Goal: Task Accomplishment & Management: Complete application form

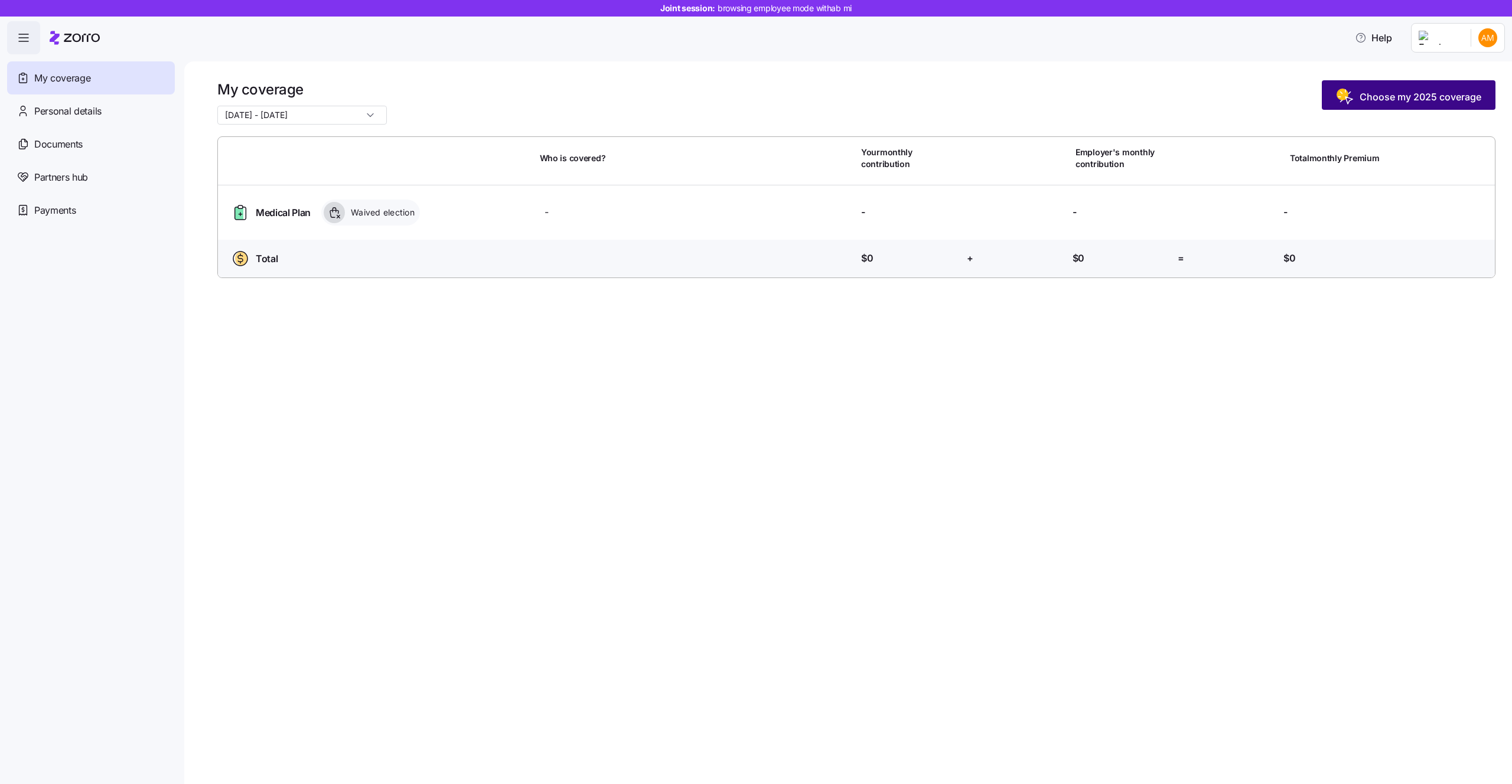
click at [1408, 101] on span "Choose my 2025 coverage" at bounding box center [1420, 97] width 122 height 14
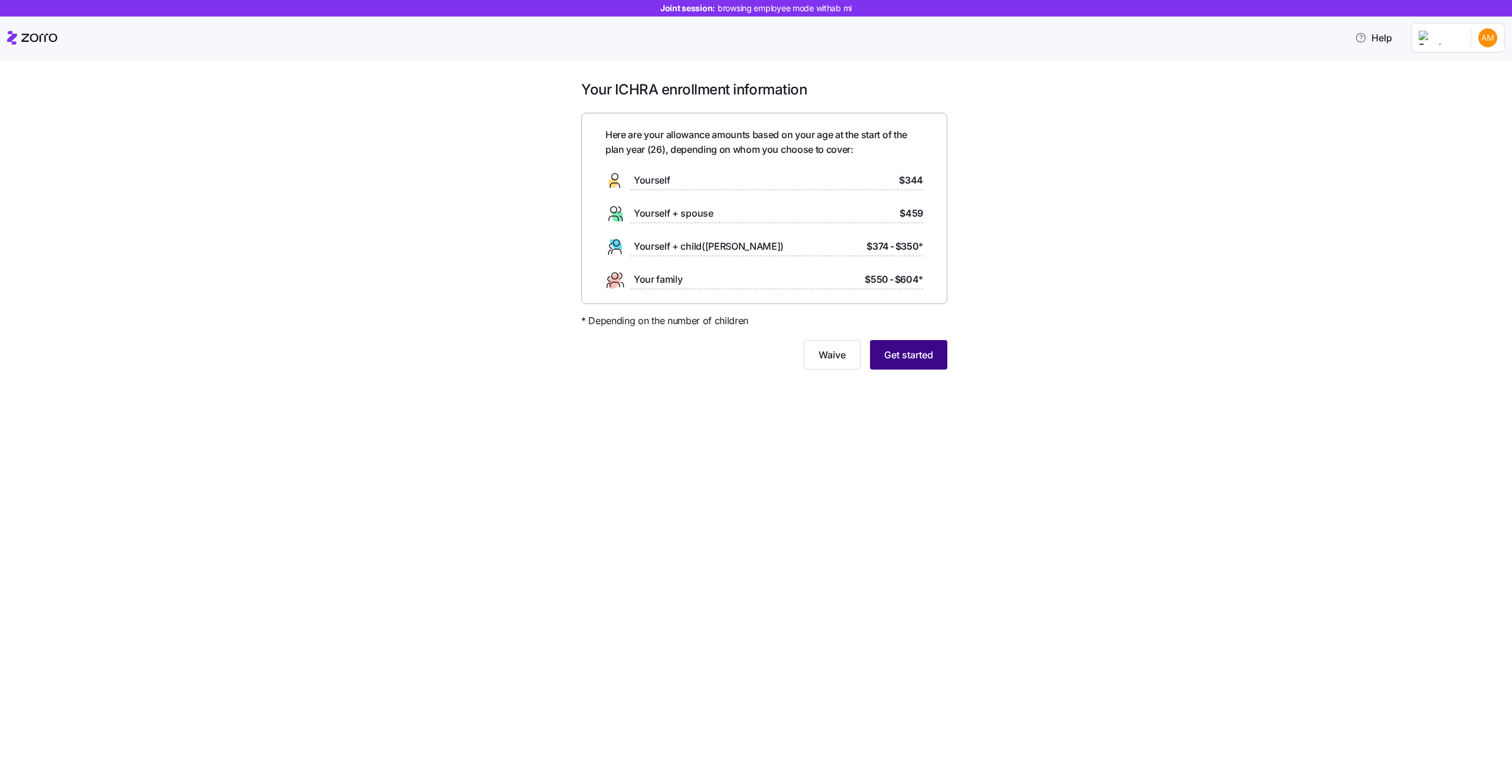
click at [934, 359] on button "Get started" at bounding box center [909, 354] width 77 height 30
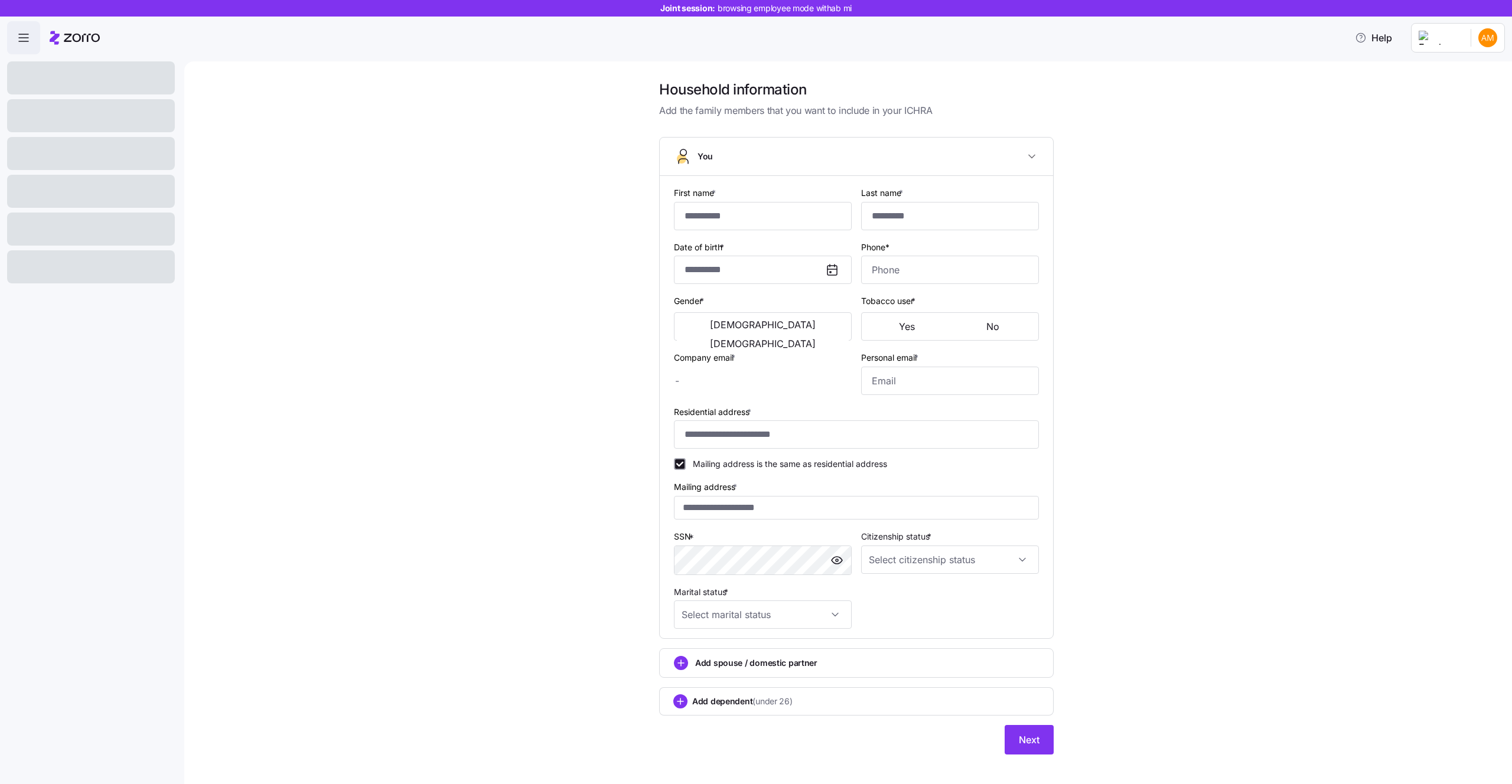
type input "**"
type input "[EMAIL_ADDRESS][DOMAIN_NAME]"
type input "**********"
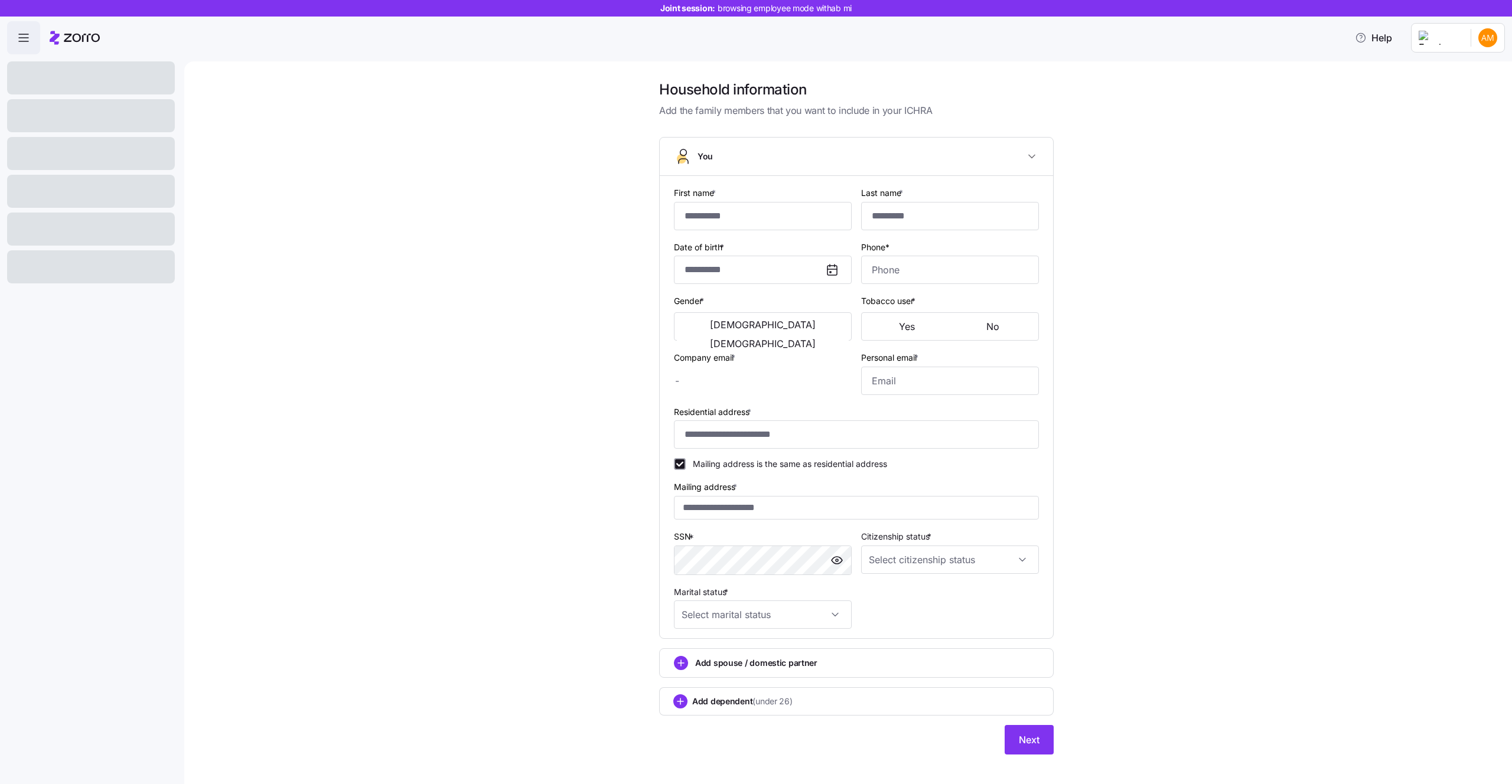
checkbox input "true"
type input "**********"
type input "[PHONE_NUMBER]"
type input "[DEMOGRAPHIC_DATA] citizen"
type input "Single"
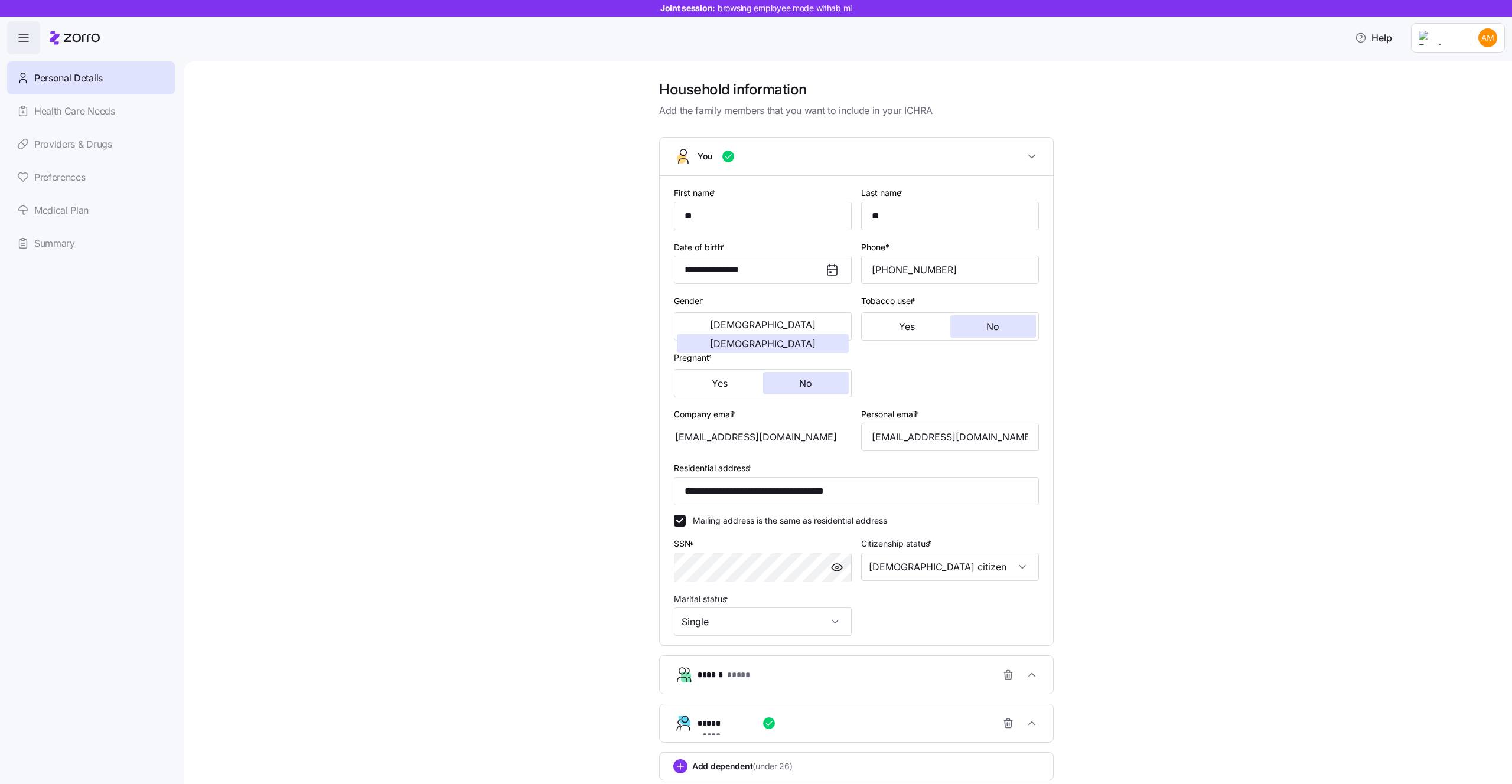
click at [92, 71] on span "Personal Details" at bounding box center [68, 79] width 68 height 15
click at [95, 117] on div "Personal Details Health Care Needs Providers & Drugs Preferences Medical Plan S…" at bounding box center [91, 160] width 168 height 198
click at [89, 154] on div "Personal Details Health Care Needs Providers & Drugs Preferences Medical Plan S…" at bounding box center [91, 160] width 168 height 198
click at [76, 224] on div "Personal Details Health Care Needs Providers & Drugs Preferences Medical Plan S…" at bounding box center [91, 160] width 168 height 198
click at [29, 42] on icon "button" at bounding box center [23, 38] width 14 height 14
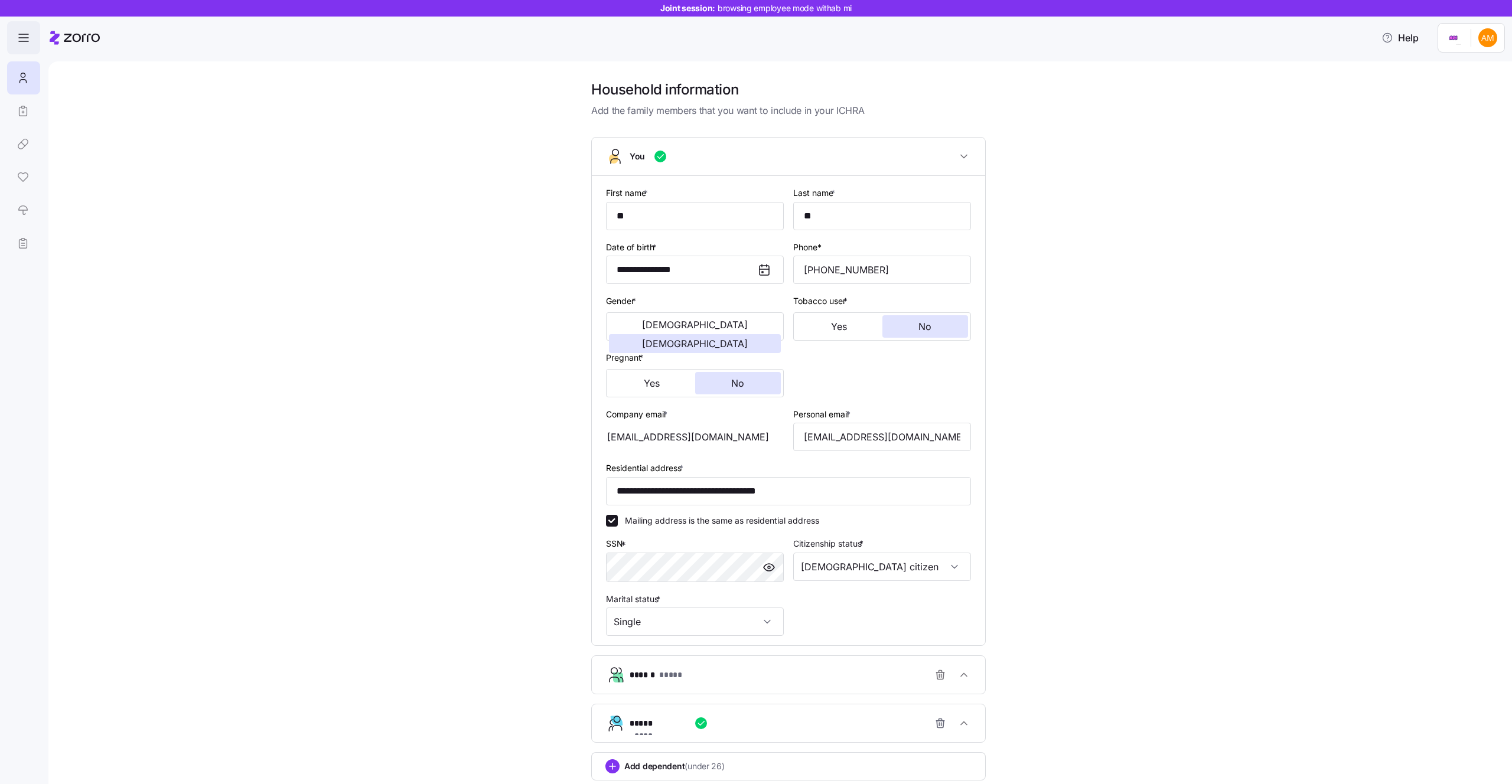
click at [29, 42] on icon "button" at bounding box center [23, 38] width 14 height 14
